Goal: Feedback & Contribution: Leave review/rating

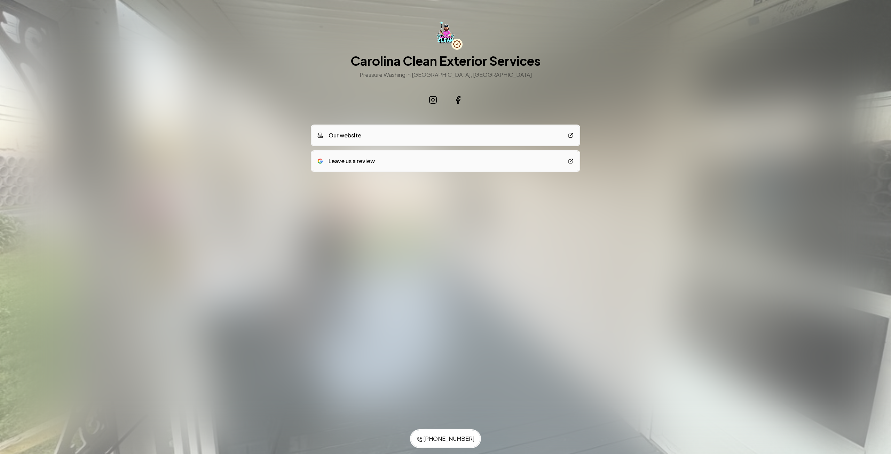
click at [345, 136] on div "Our website" at bounding box center [339, 135] width 44 height 8
click at [352, 165] on link "Leave us a review" at bounding box center [445, 160] width 267 height 19
drag, startPoint x: 336, startPoint y: 55, endPoint x: 590, endPoint y: 48, distance: 254.2
click at [590, 48] on div "Save to Contacts [PHONE_NUMBER] Carolina Clean Exterior Services Pressure Washi…" at bounding box center [445, 110] width 891 height 221
drag, startPoint x: 284, startPoint y: 134, endPoint x: 591, endPoint y: 128, distance: 306.8
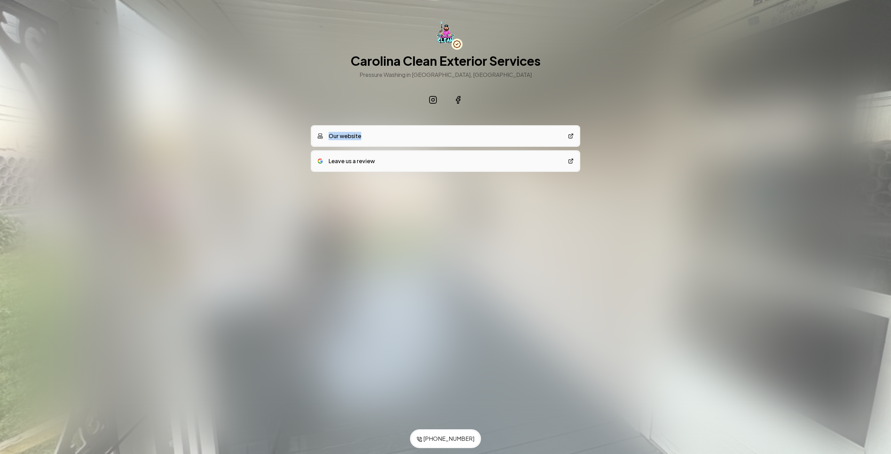
click at [591, 128] on div "Save to Contacts [PHONE_NUMBER] Carolina Clean Exterior Services Pressure Washi…" at bounding box center [445, 110] width 891 height 221
drag, startPoint x: 297, startPoint y: 160, endPoint x: 594, endPoint y: 163, distance: 297.3
click at [598, 164] on div "Save to Contacts [PHONE_NUMBER] Carolina Clean Exterior Services Pressure Washi…" at bounding box center [445, 110] width 891 height 221
drag, startPoint x: 420, startPoint y: 264, endPoint x: 564, endPoint y: 267, distance: 144.5
click at [564, 267] on div at bounding box center [445, 227] width 891 height 454
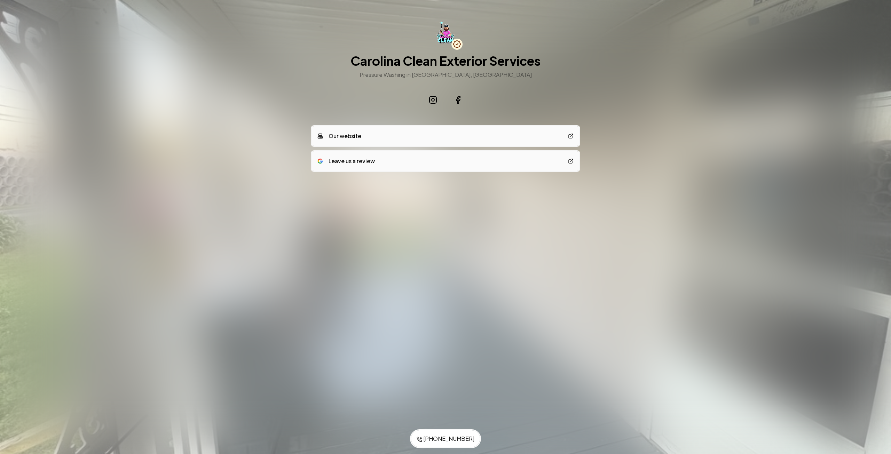
drag, startPoint x: 343, startPoint y: 272, endPoint x: 625, endPoint y: 274, distance: 281.6
click at [624, 273] on div at bounding box center [445, 227] width 891 height 454
drag, startPoint x: 334, startPoint y: 313, endPoint x: 568, endPoint y: 320, distance: 234.0
click at [568, 320] on div at bounding box center [445, 227] width 891 height 454
drag, startPoint x: 334, startPoint y: 58, endPoint x: 539, endPoint y: 55, distance: 205.1
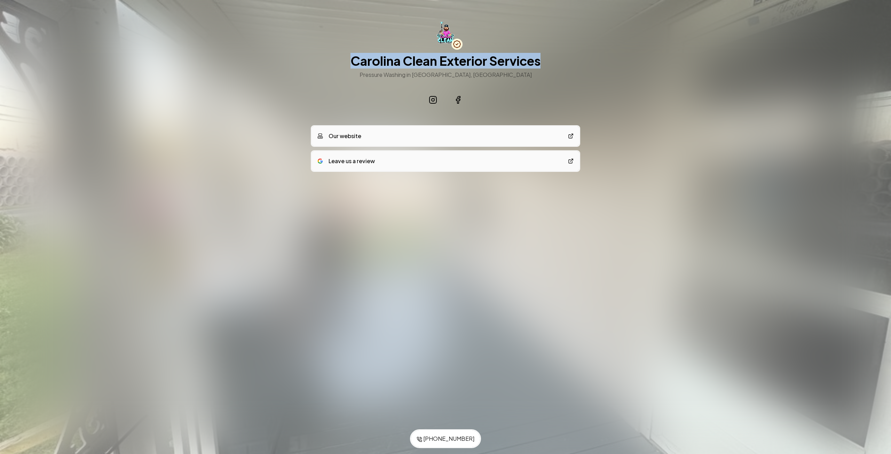
click at [539, 55] on div "Carolina Clean Exterior Services Pressure Washing in [GEOGRAPHIC_DATA], [GEOGRA…" at bounding box center [445, 64] width 267 height 90
drag, startPoint x: 427, startPoint y: 30, endPoint x: 469, endPoint y: 30, distance: 41.1
click at [469, 30] on div "Carolina Clean Exterior Services Pressure Washing in [GEOGRAPHIC_DATA], [GEOGRA…" at bounding box center [446, 49] width 190 height 60
drag, startPoint x: 360, startPoint y: 63, endPoint x: 637, endPoint y: 26, distance: 279.9
click at [637, 26] on div "Save to Contacts [PHONE_NUMBER] Carolina Clean Exterior Services Pressure Washi…" at bounding box center [445, 110] width 891 height 221
